Goal: Purchase product/service

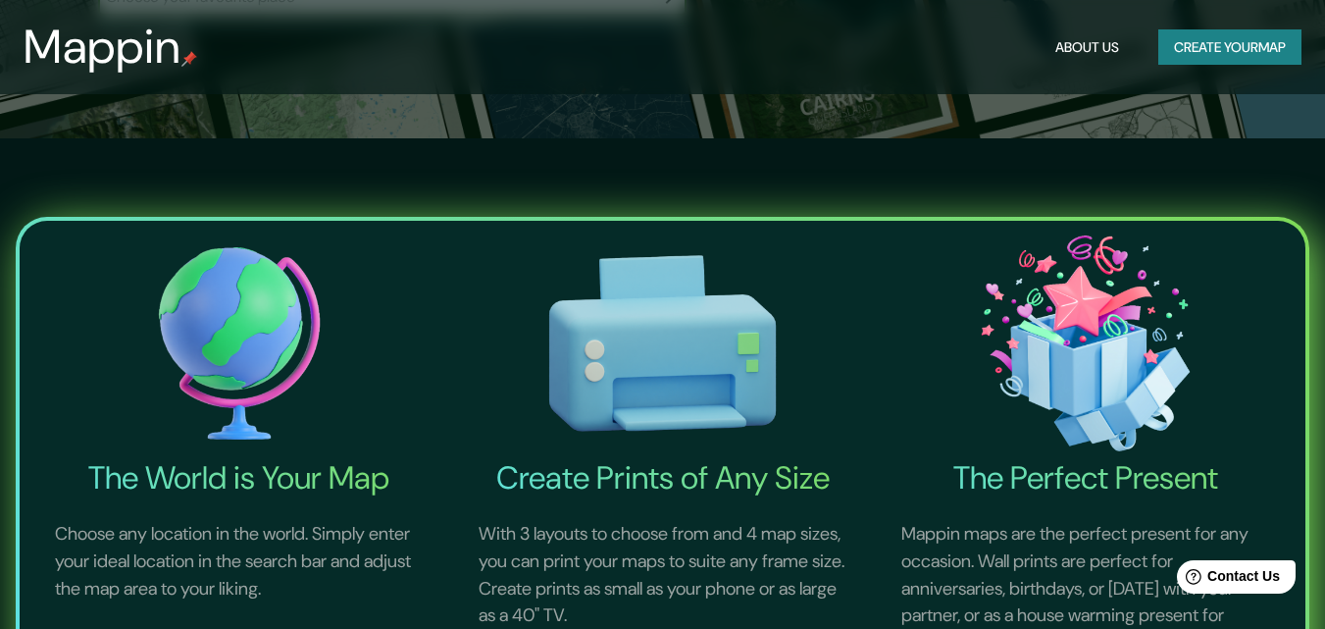
scroll to position [98, 0]
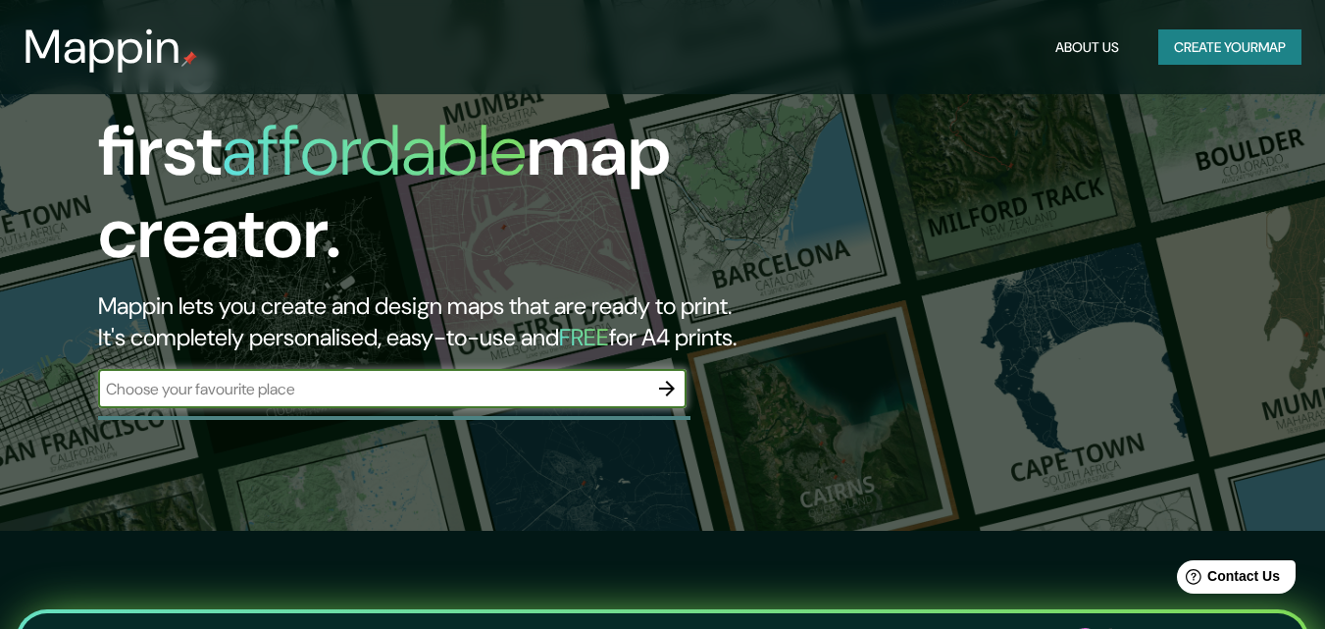
click at [486, 378] on input "text" at bounding box center [372, 389] width 549 height 23
type input "PUEBLA [GEOGRAPHIC_DATA]"
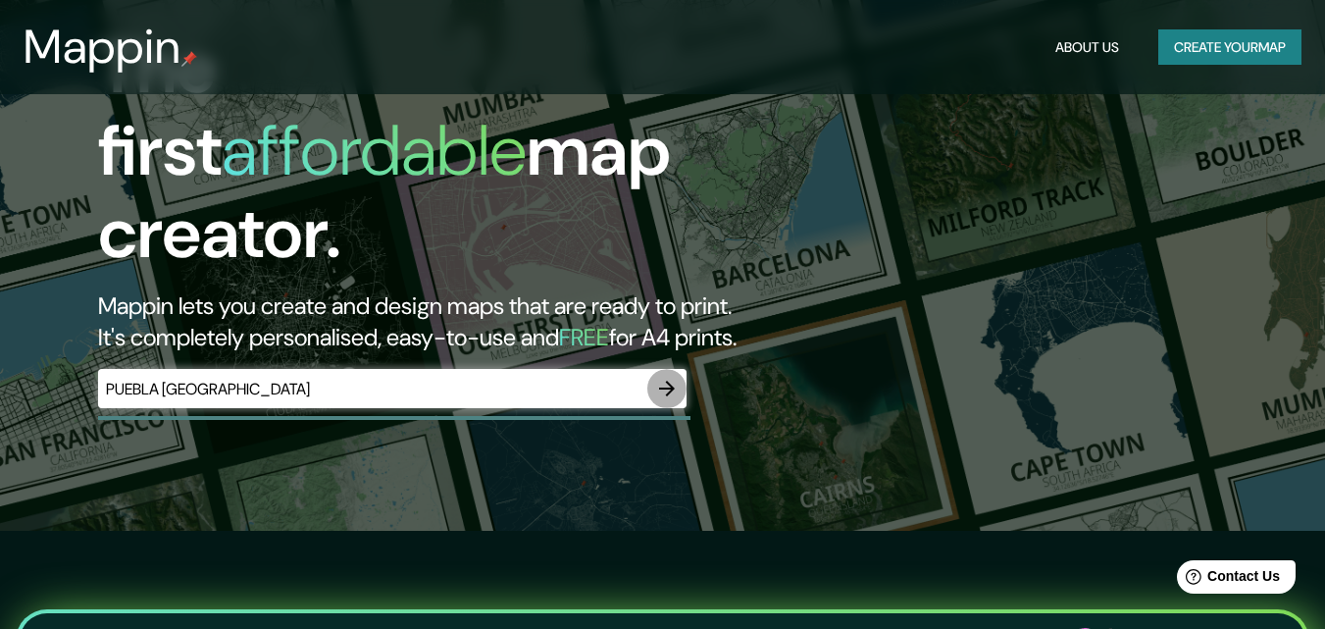
click at [667, 378] on icon "button" at bounding box center [667, 389] width 24 height 24
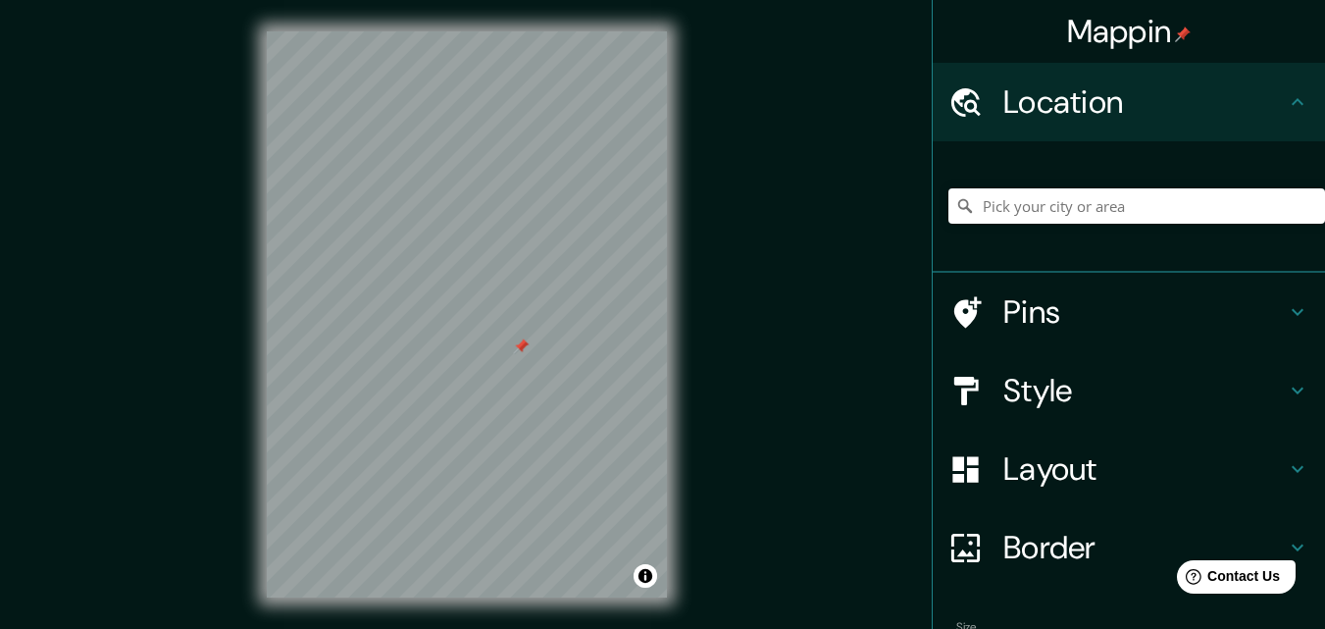
click at [521, 31] on div at bounding box center [467, 31] width 400 height 0
drag, startPoint x: 526, startPoint y: 350, endPoint x: 543, endPoint y: 388, distance: 42.1
click at [543, 388] on div at bounding box center [542, 384] width 16 height 16
click at [1135, 215] on input "Pick your city or area" at bounding box center [1136, 205] width 377 height 35
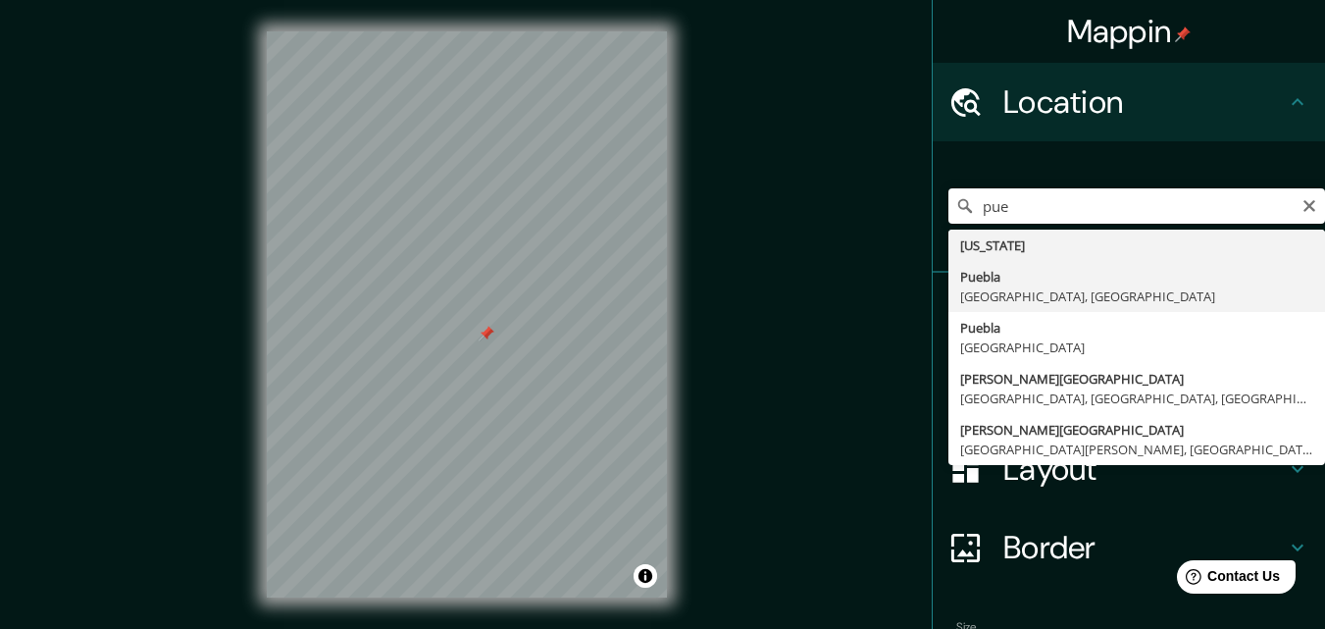
type input "[GEOGRAPHIC_DATA], [GEOGRAPHIC_DATA], [GEOGRAPHIC_DATA]"
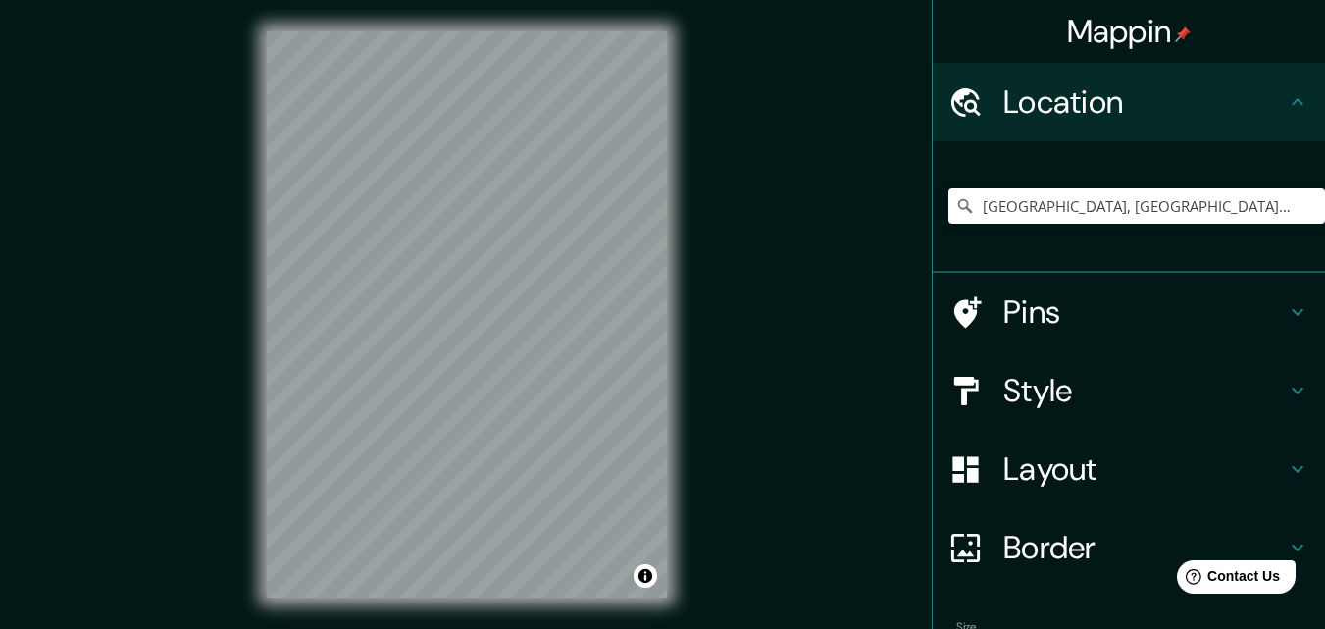
click at [1293, 391] on icon at bounding box center [1298, 391] width 24 height 24
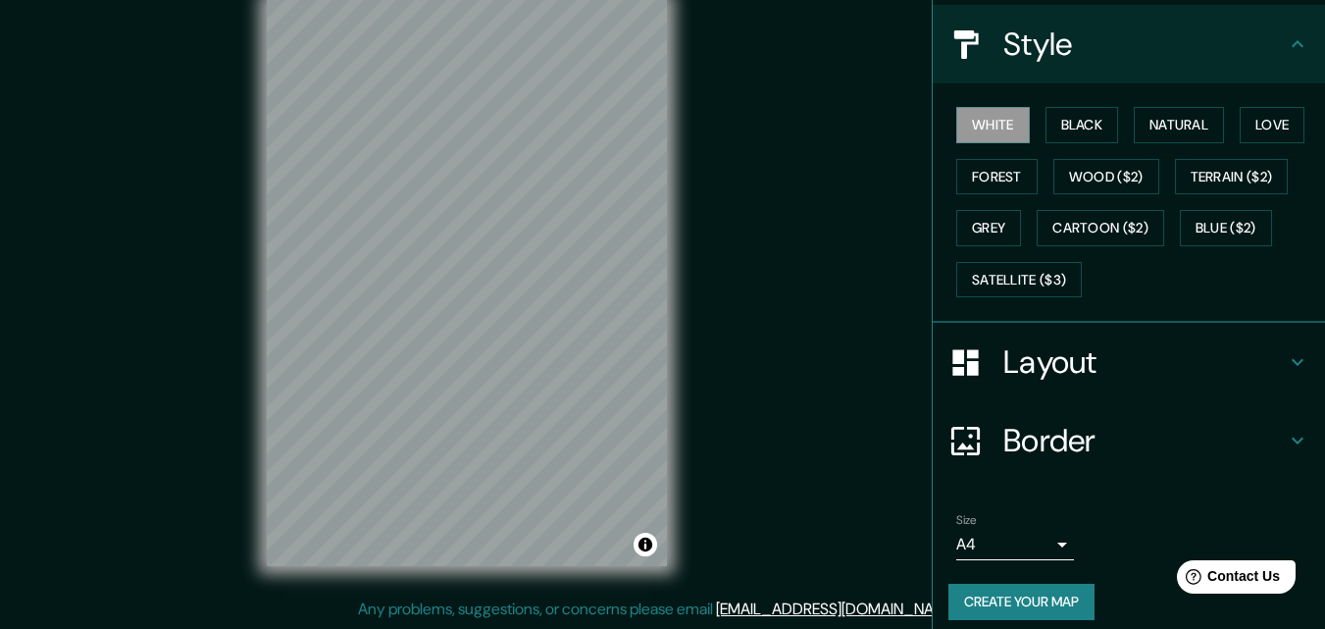
scroll to position [231, 0]
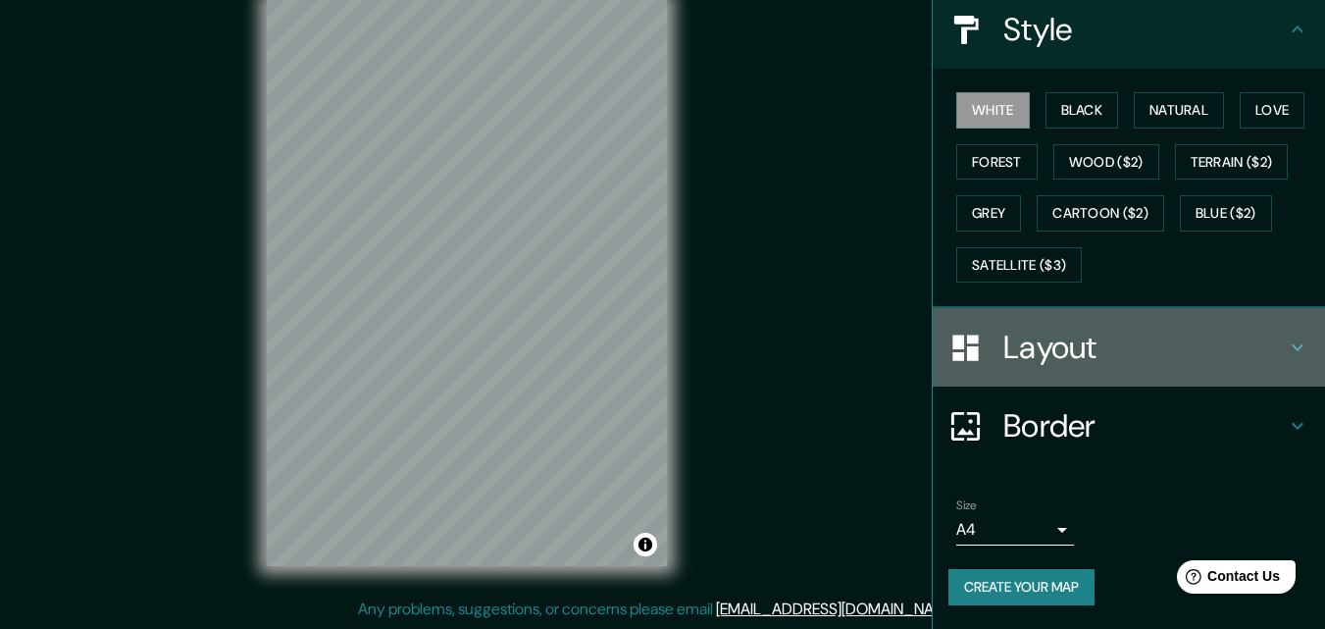
click at [1292, 346] on icon at bounding box center [1298, 347] width 12 height 7
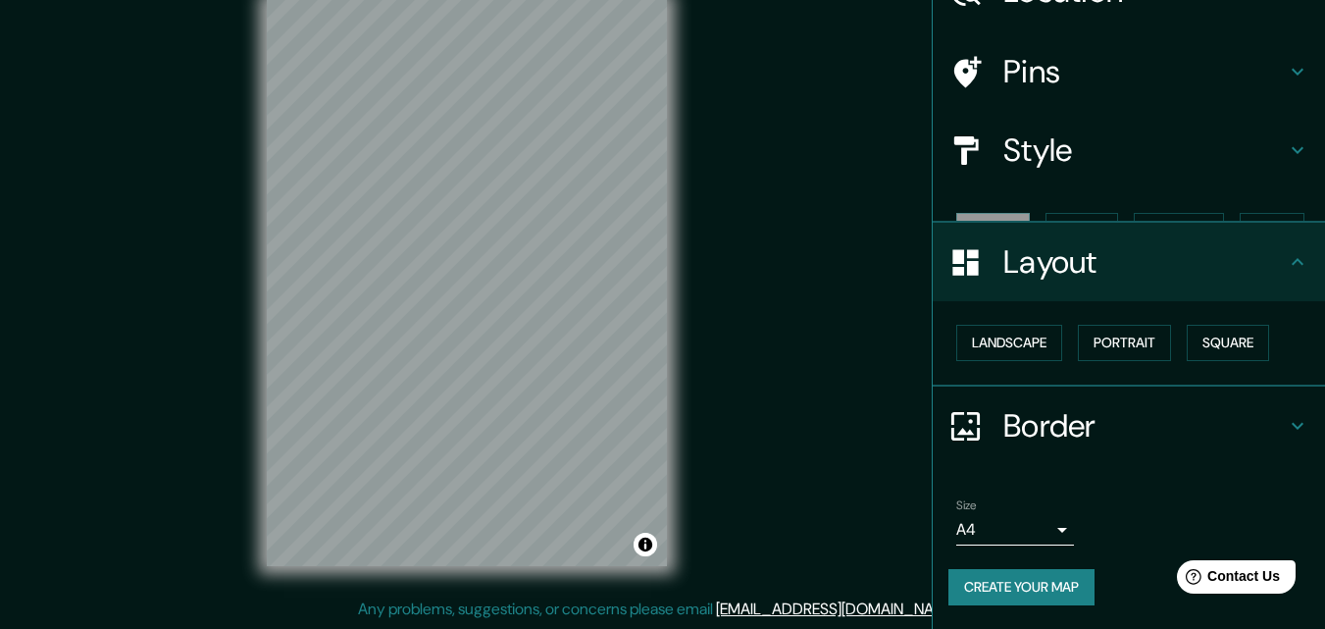
scroll to position [76, 0]
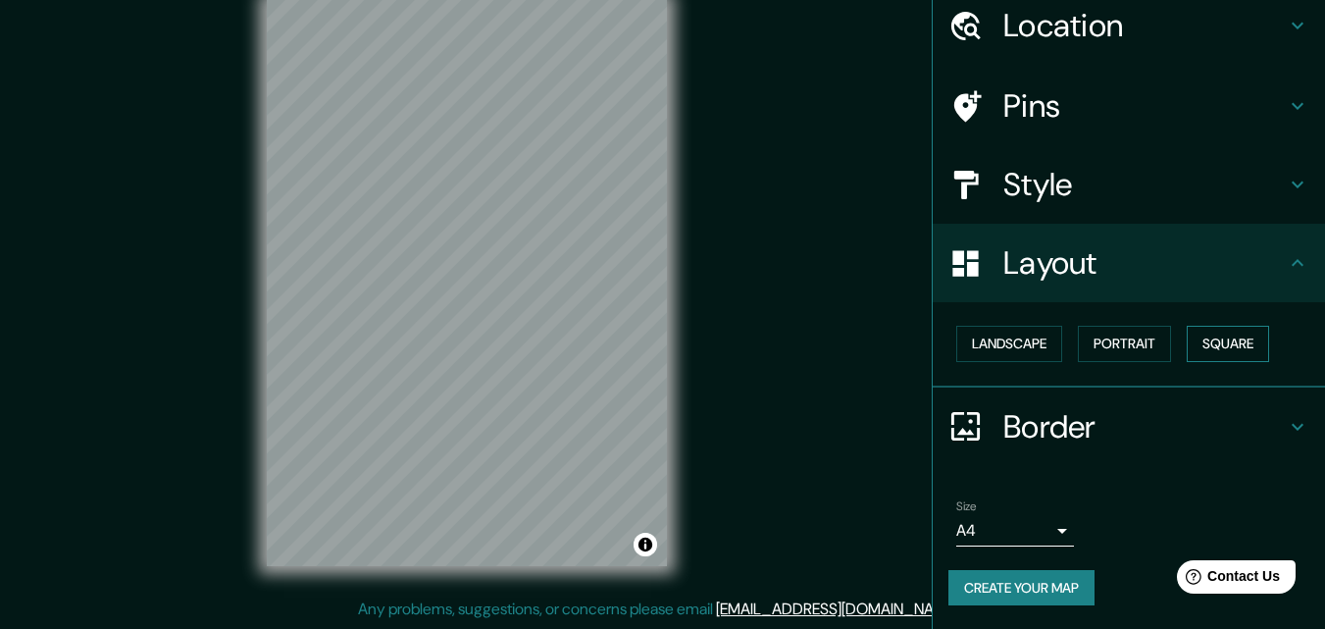
click at [1201, 338] on button "Square" at bounding box center [1228, 344] width 82 height 36
